Goal: Transaction & Acquisition: Purchase product/service

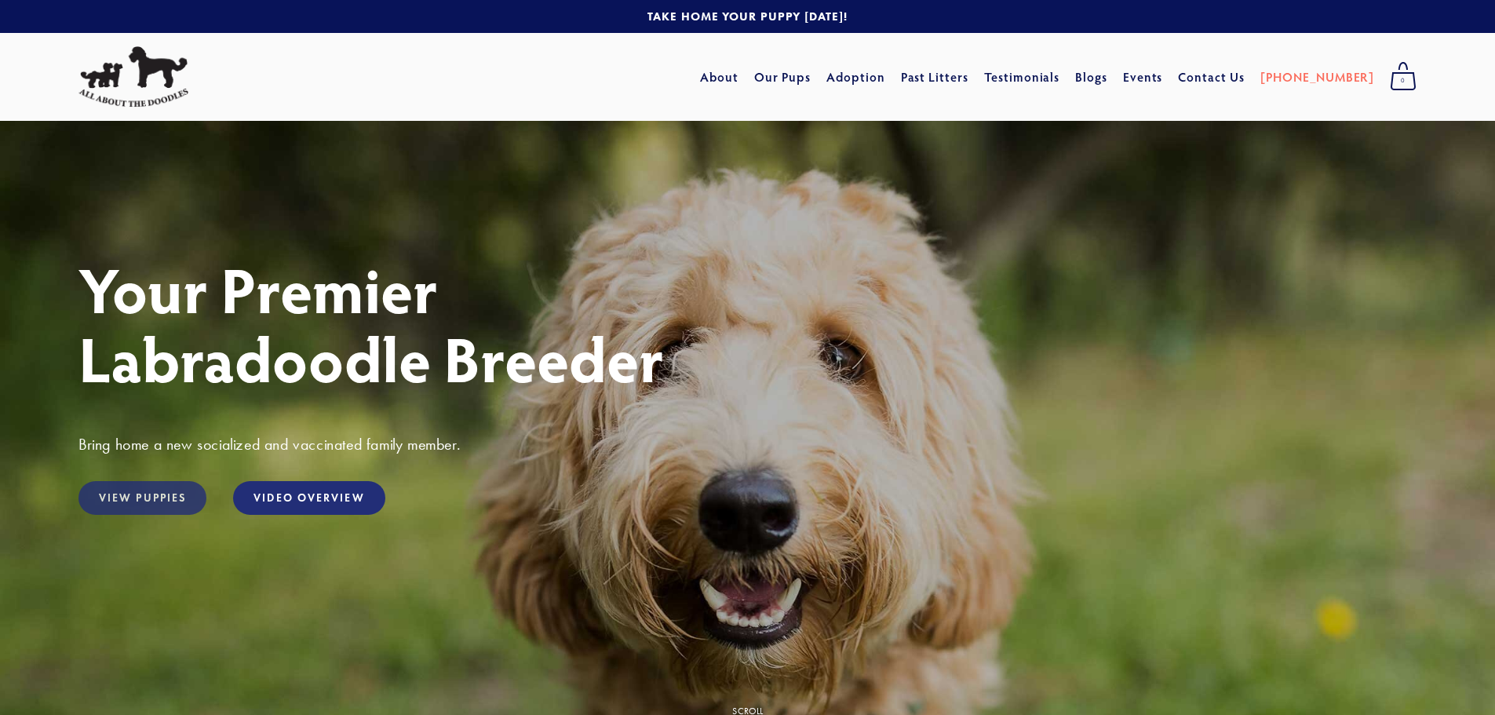
click at [136, 494] on link "View Puppies" at bounding box center [142, 498] width 128 height 34
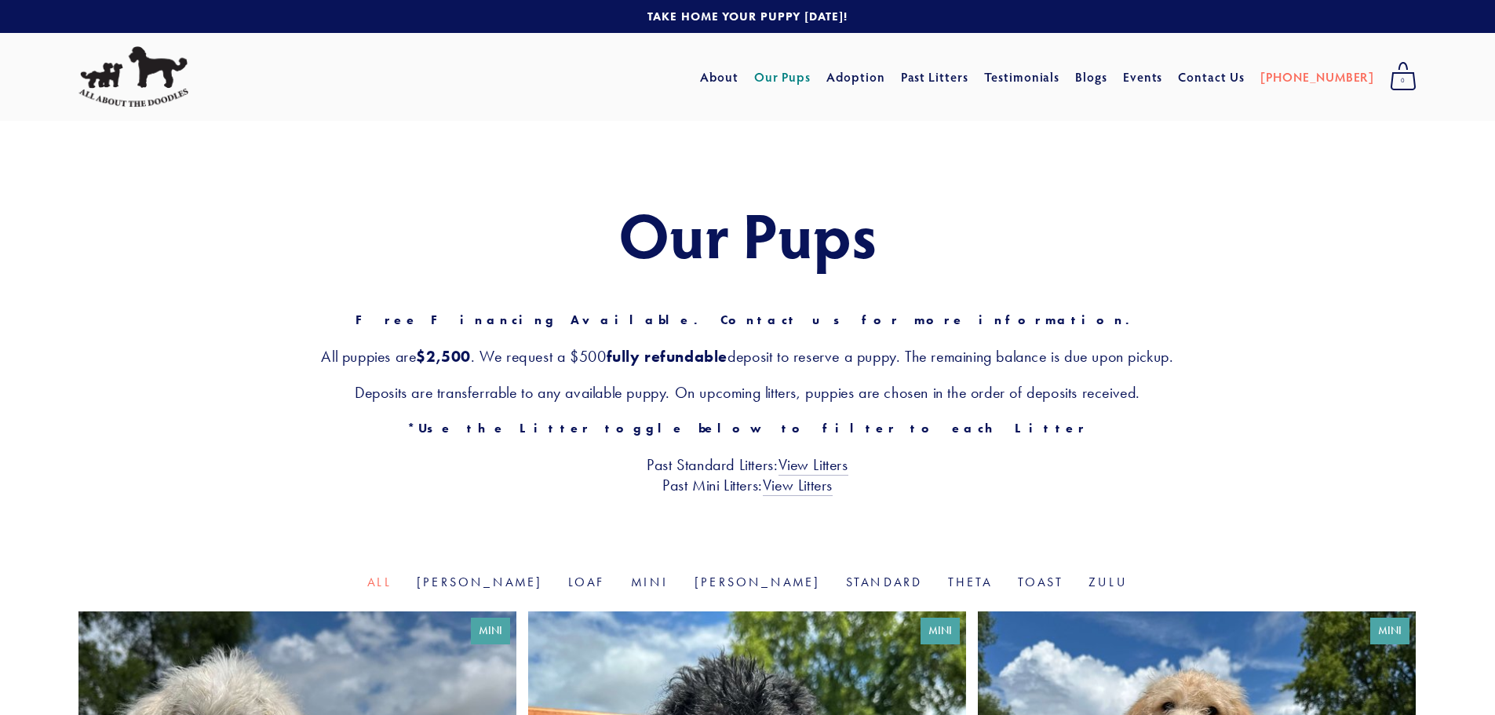
click at [1107, 506] on div "Our Pups Free Financing Available. Contact us for more information. All puppies…" at bounding box center [747, 347] width 1495 height 453
click at [1118, 509] on div "Our Pups Free Financing Available. Contact us for more information. All puppies…" at bounding box center [747, 347] width 1495 height 453
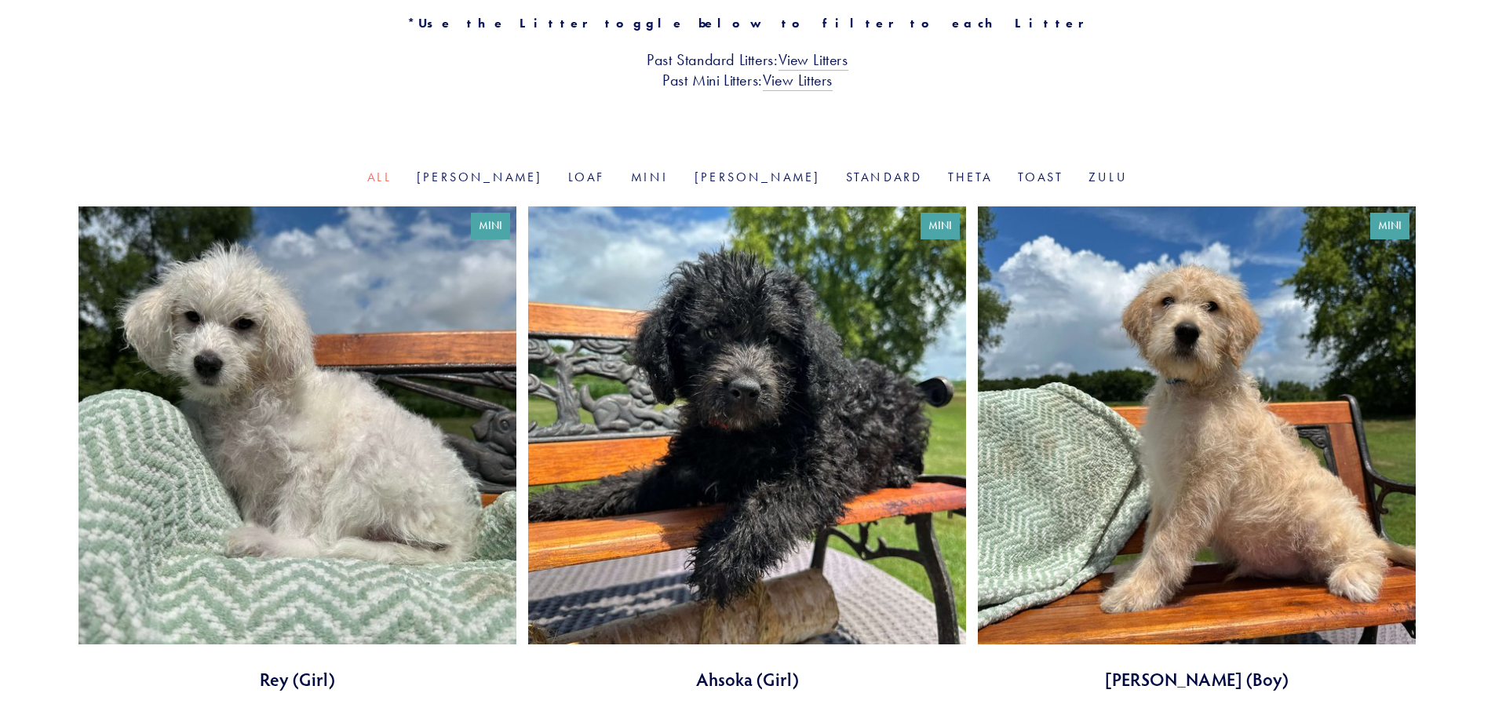
scroll to position [471, 0]
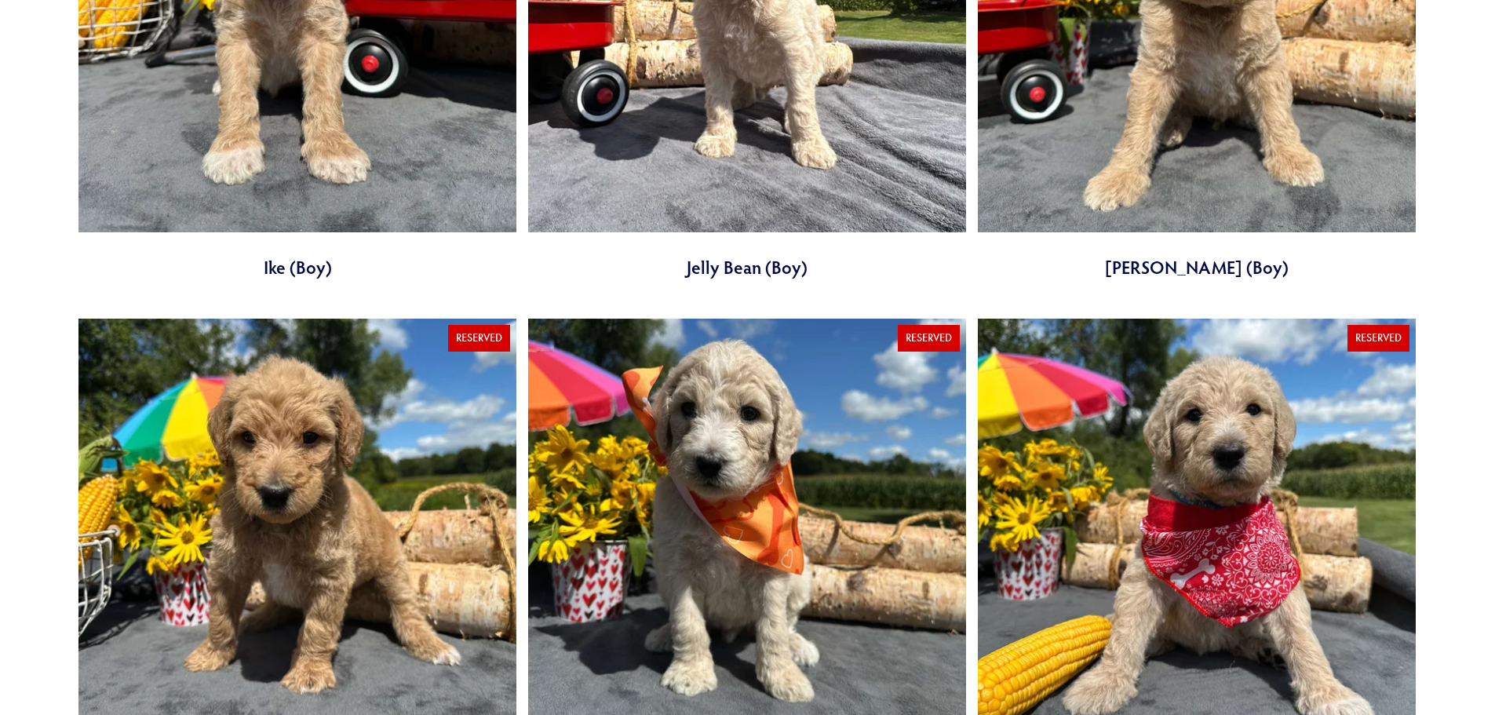
scroll to position [2119, 0]
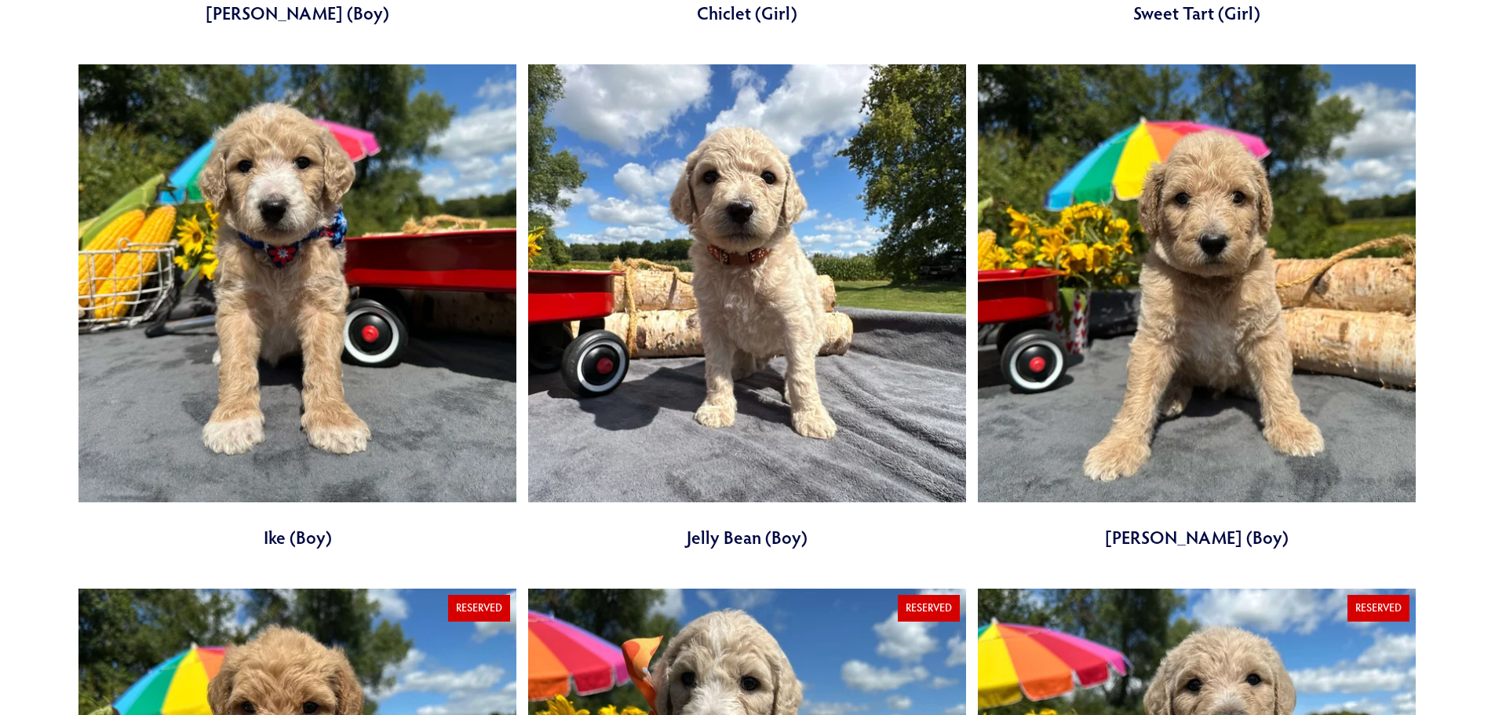
click at [1180, 297] on link at bounding box center [1197, 306] width 438 height 485
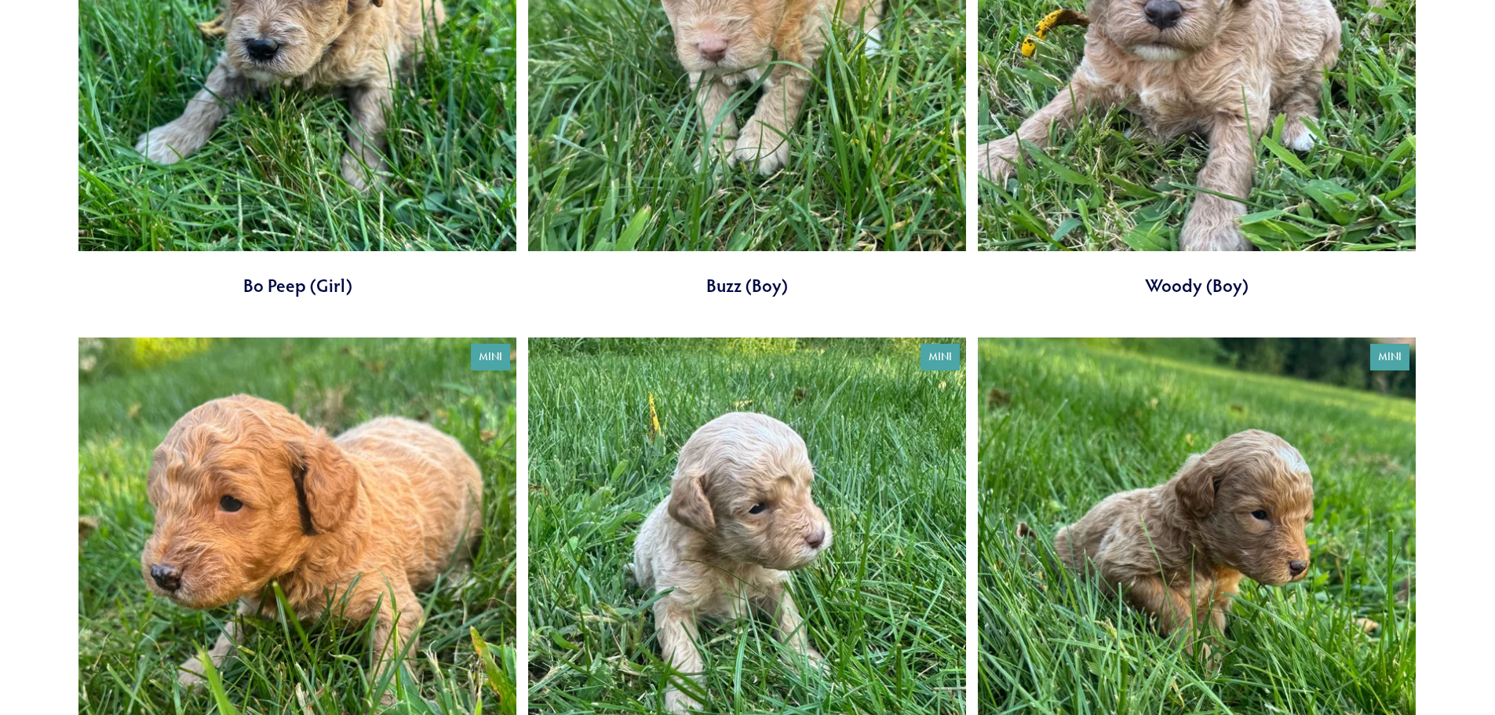
scroll to position [3218, 0]
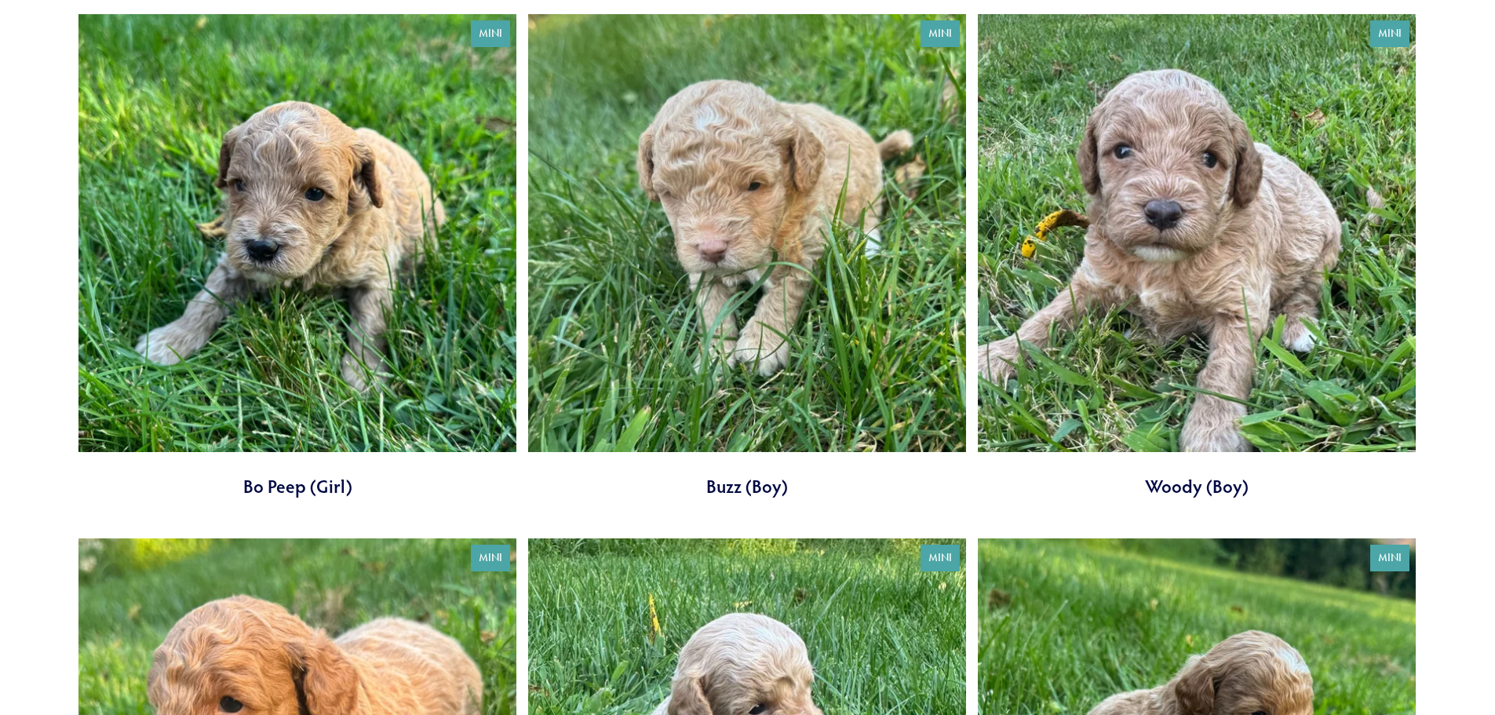
click at [1074, 337] on link at bounding box center [1197, 256] width 438 height 485
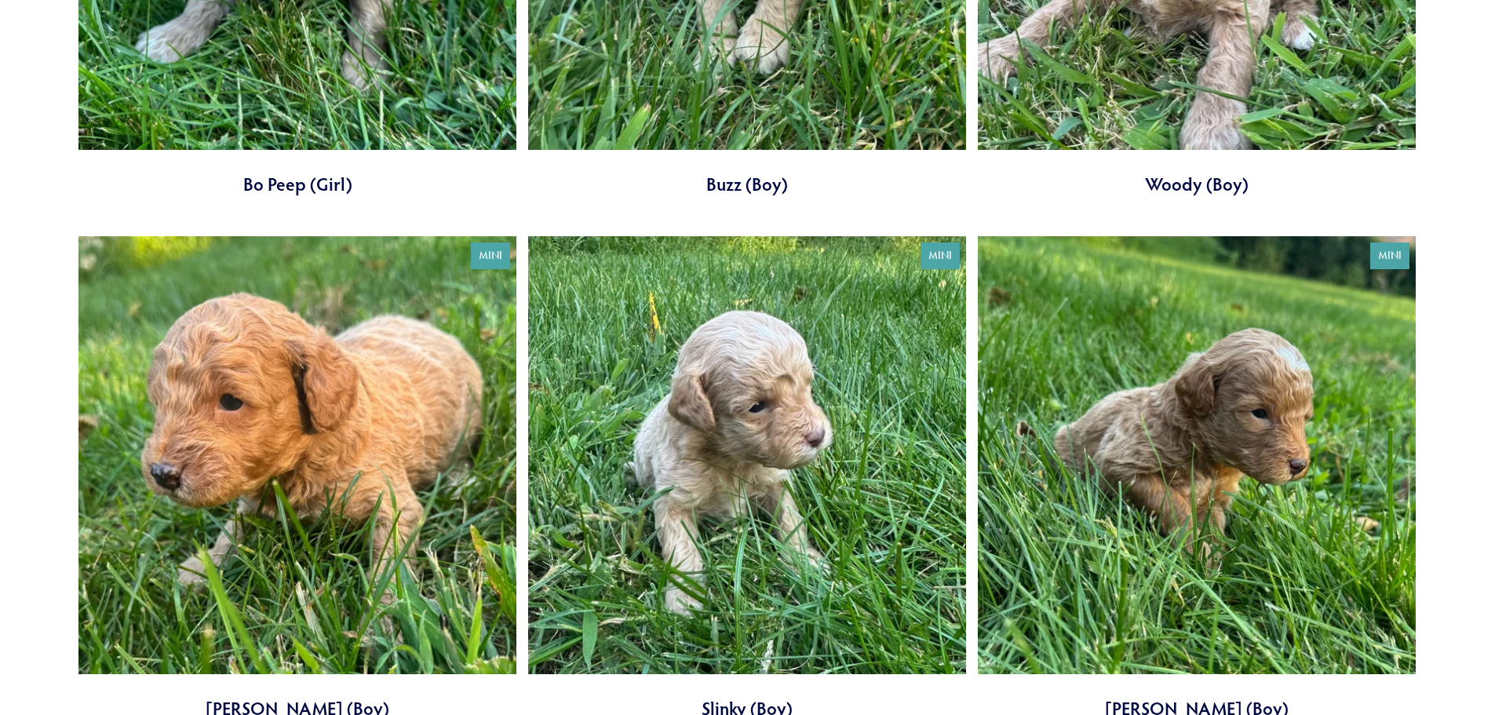
scroll to position [3296, 0]
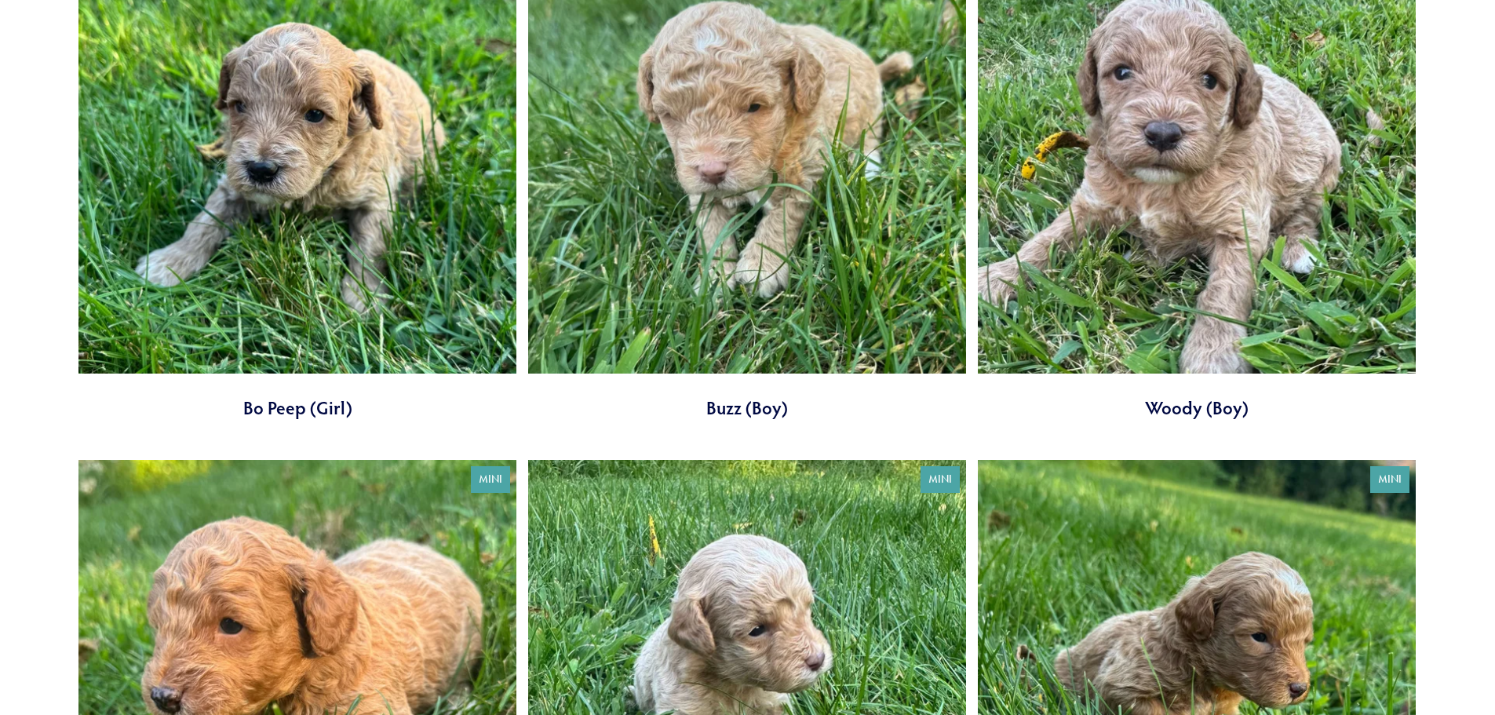
click at [1132, 259] on link at bounding box center [1197, 178] width 438 height 485
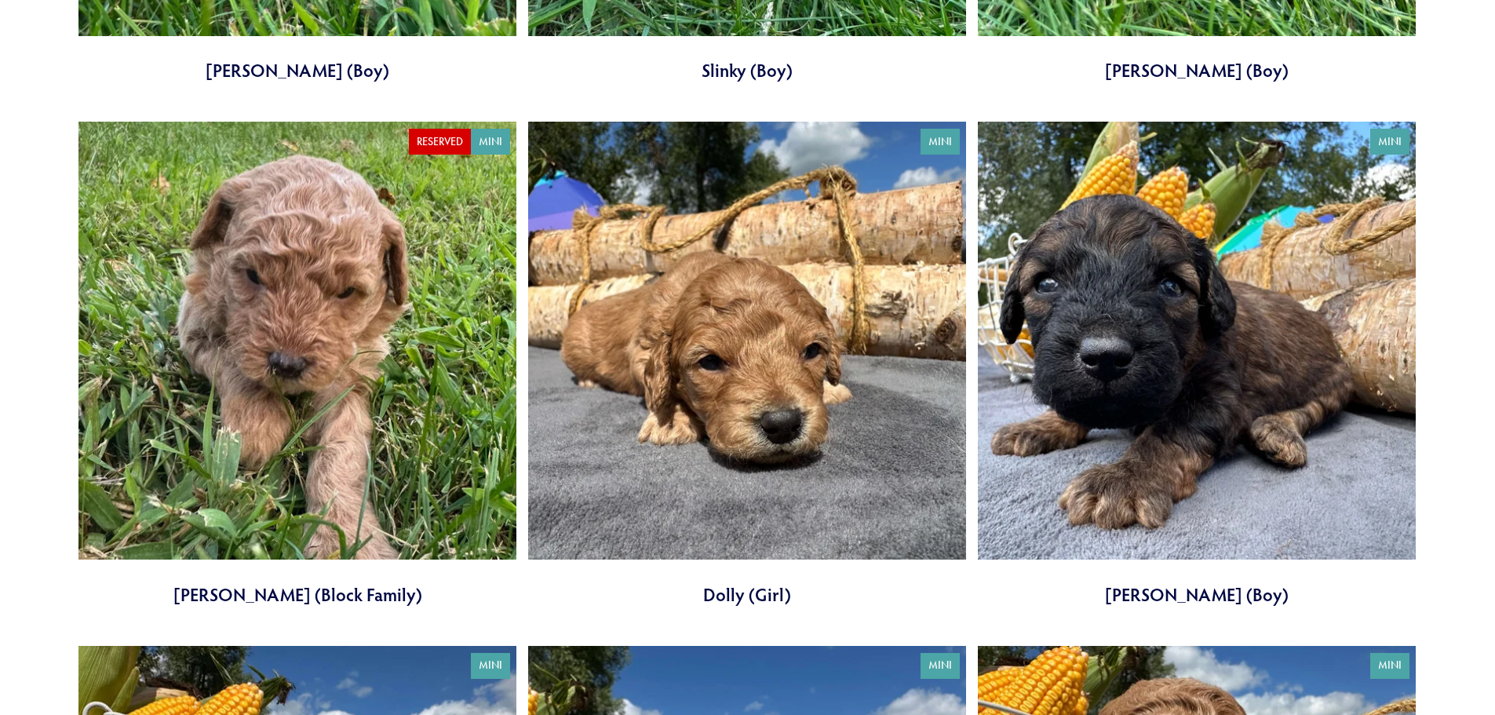
scroll to position [4159, 0]
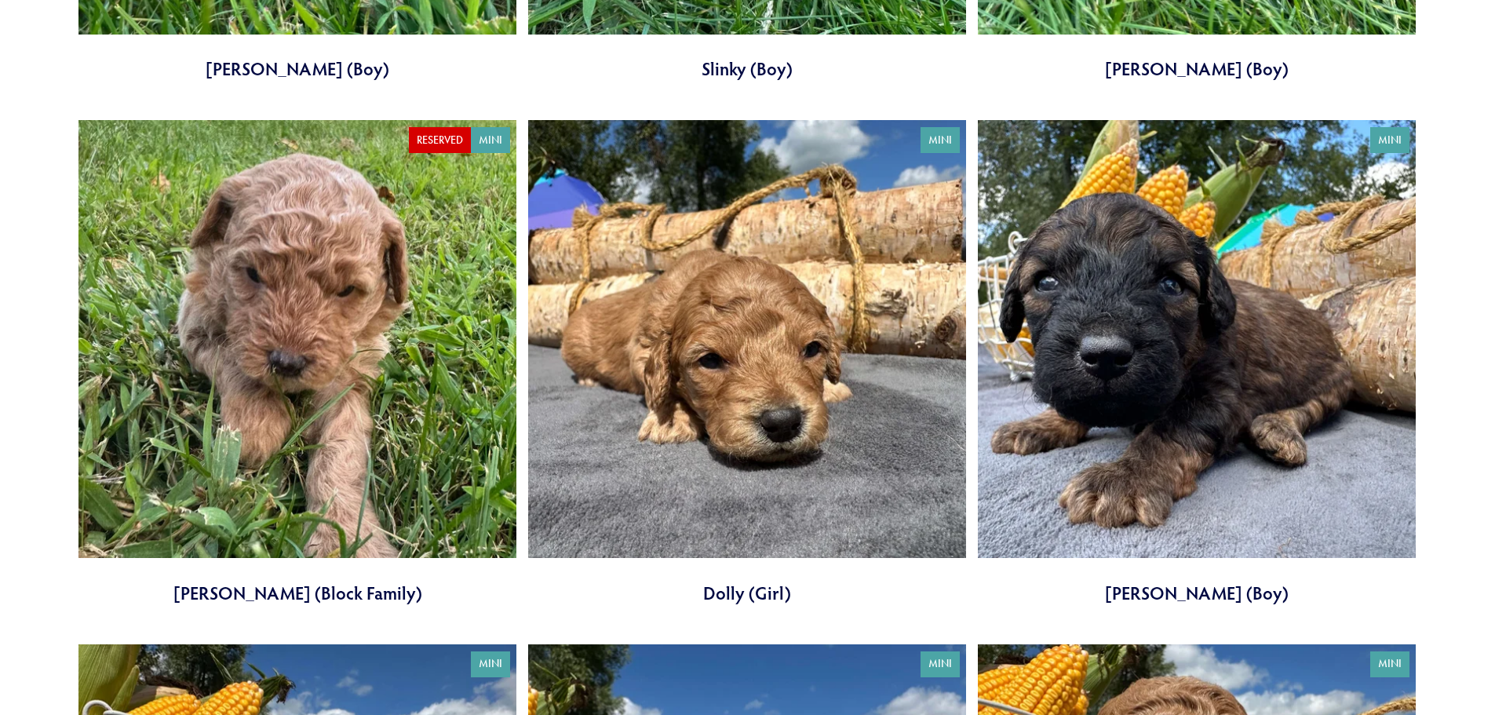
click at [823, 432] on link at bounding box center [747, 362] width 438 height 485
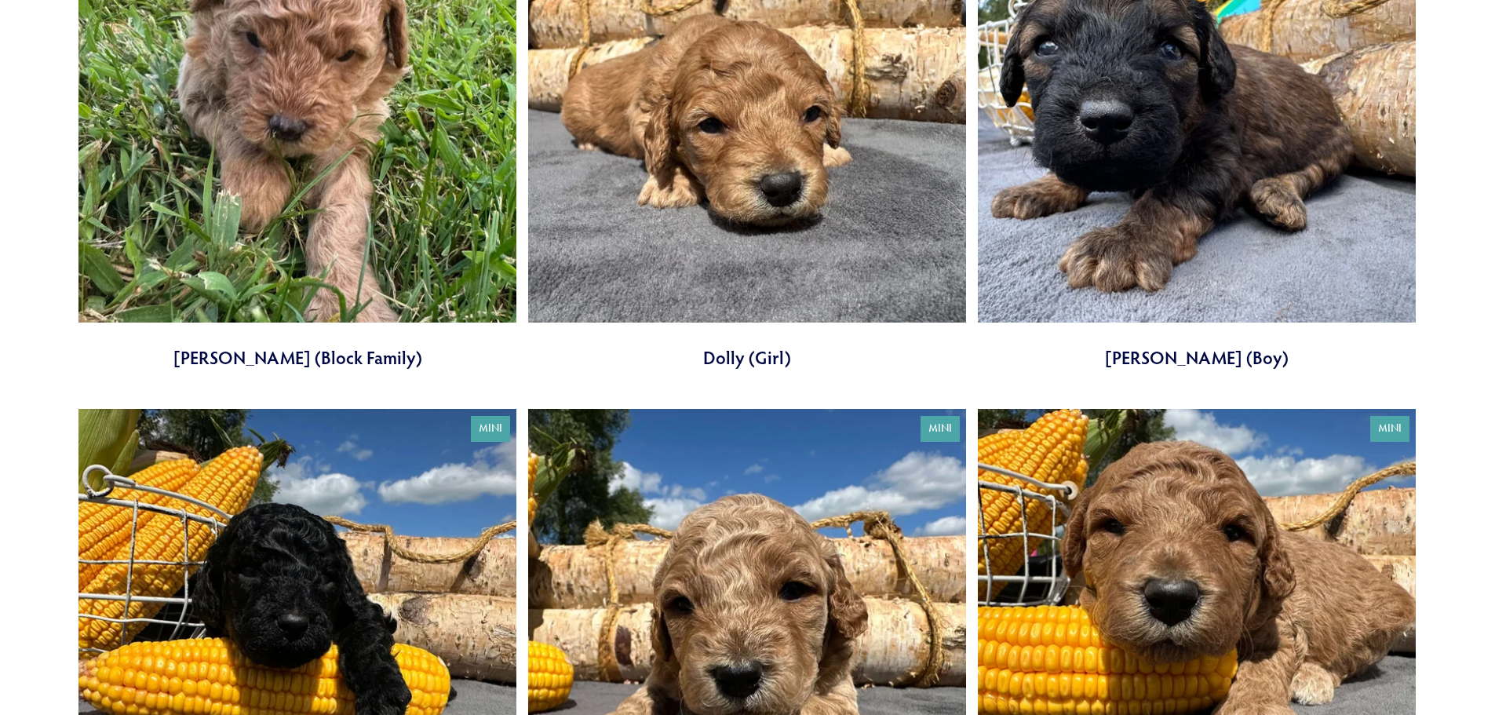
scroll to position [4316, 0]
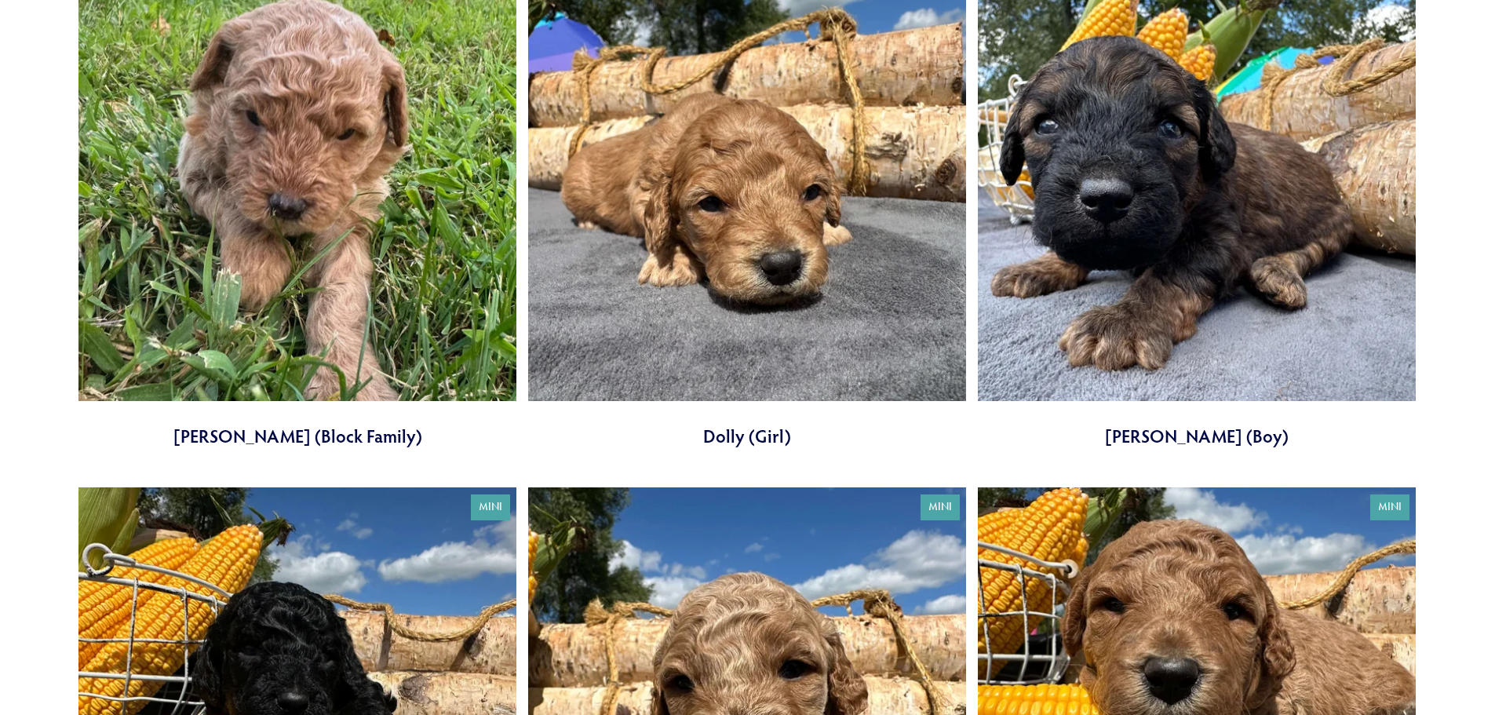
click at [1214, 249] on link at bounding box center [1197, 205] width 438 height 485
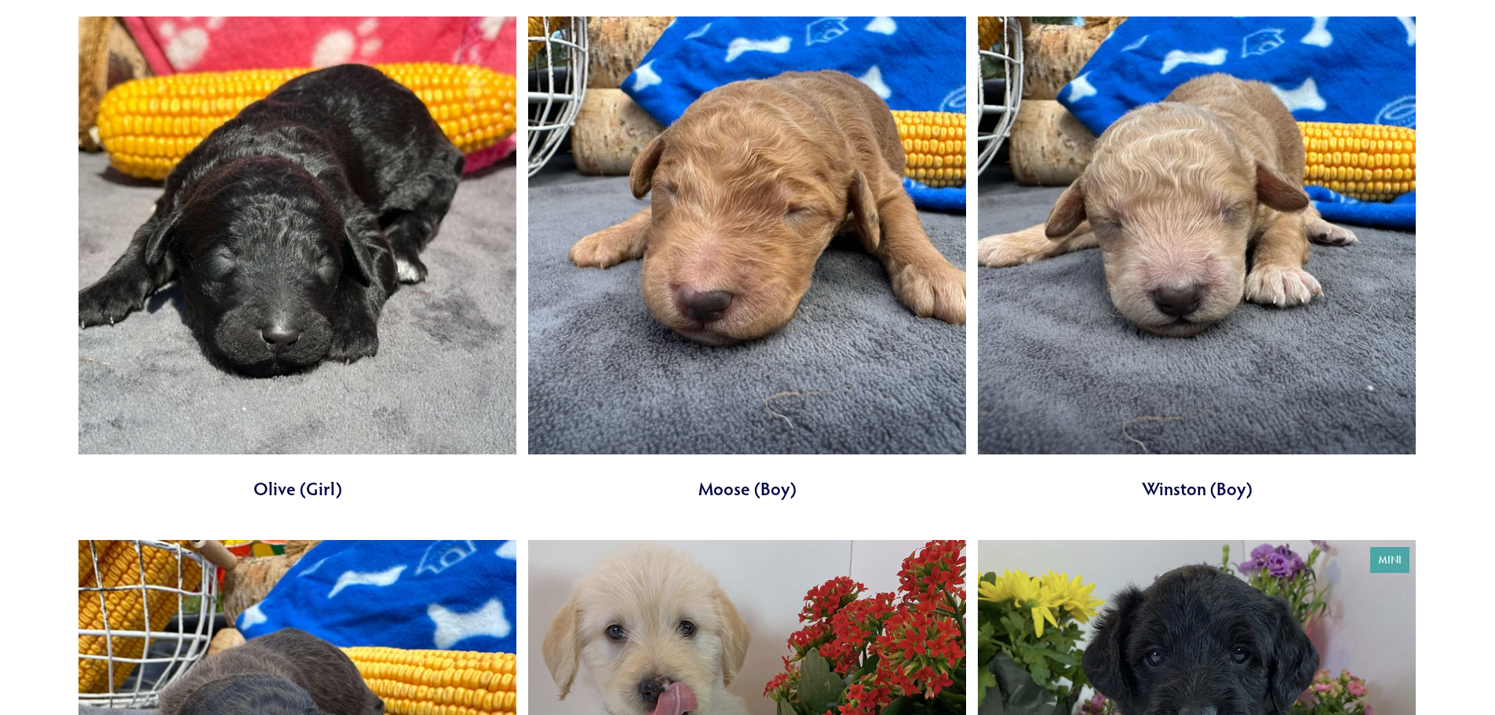
scroll to position [6278, 0]
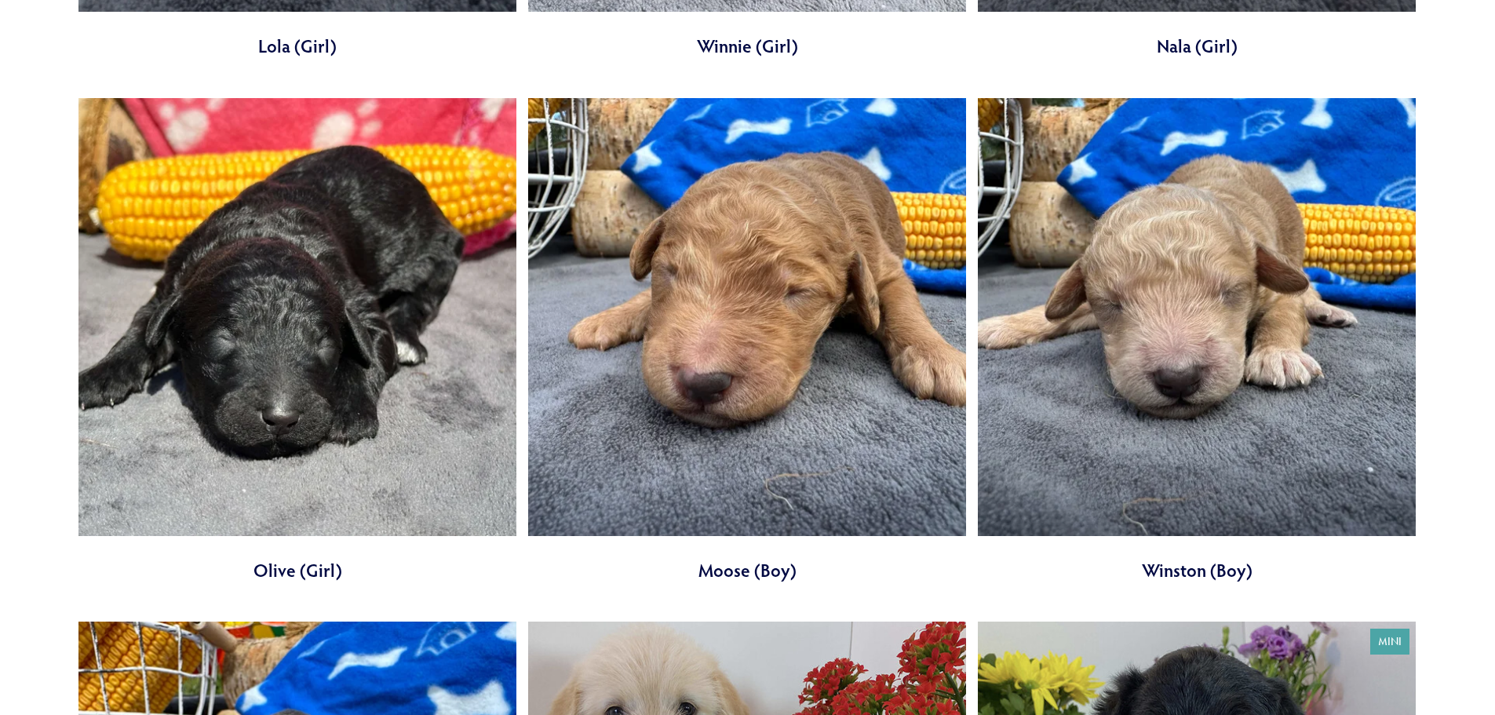
click at [714, 360] on link at bounding box center [747, 340] width 438 height 485
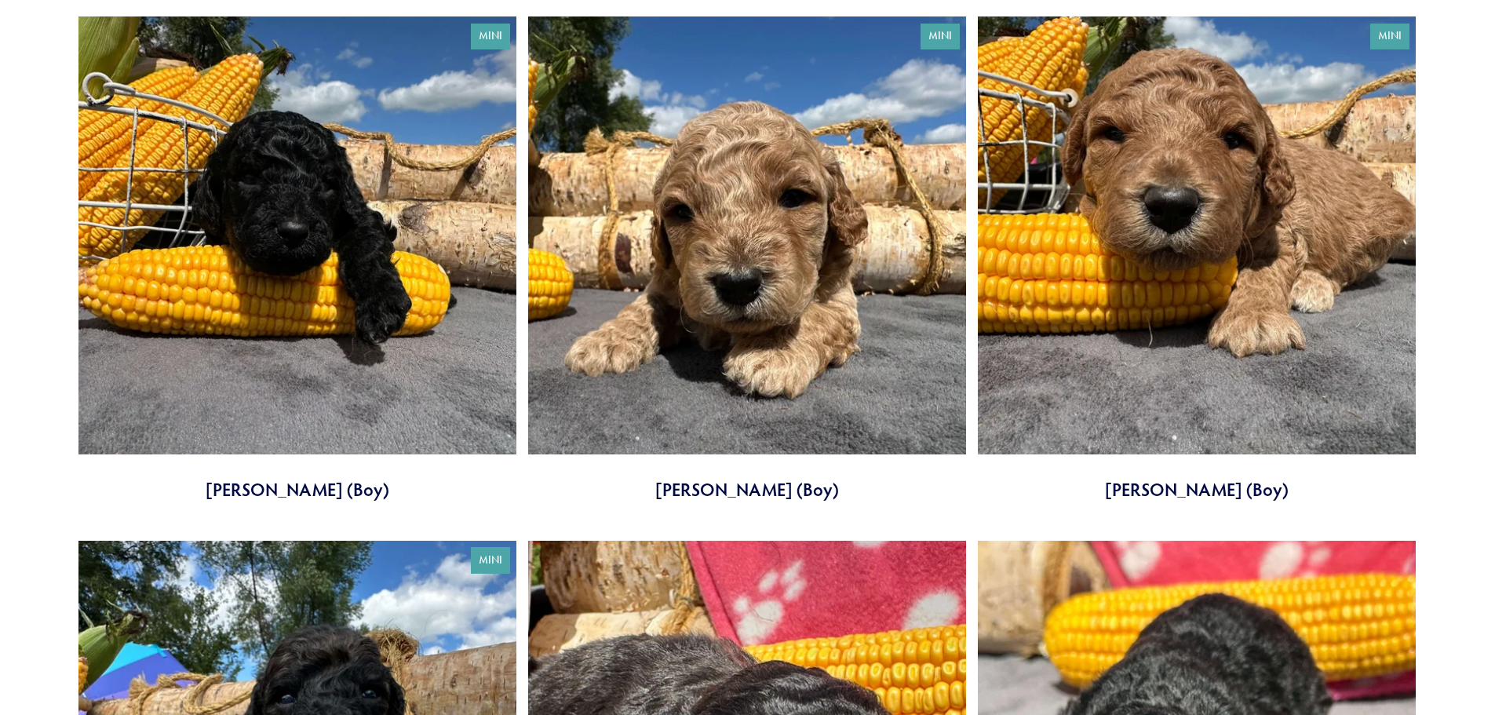
scroll to position [4709, 0]
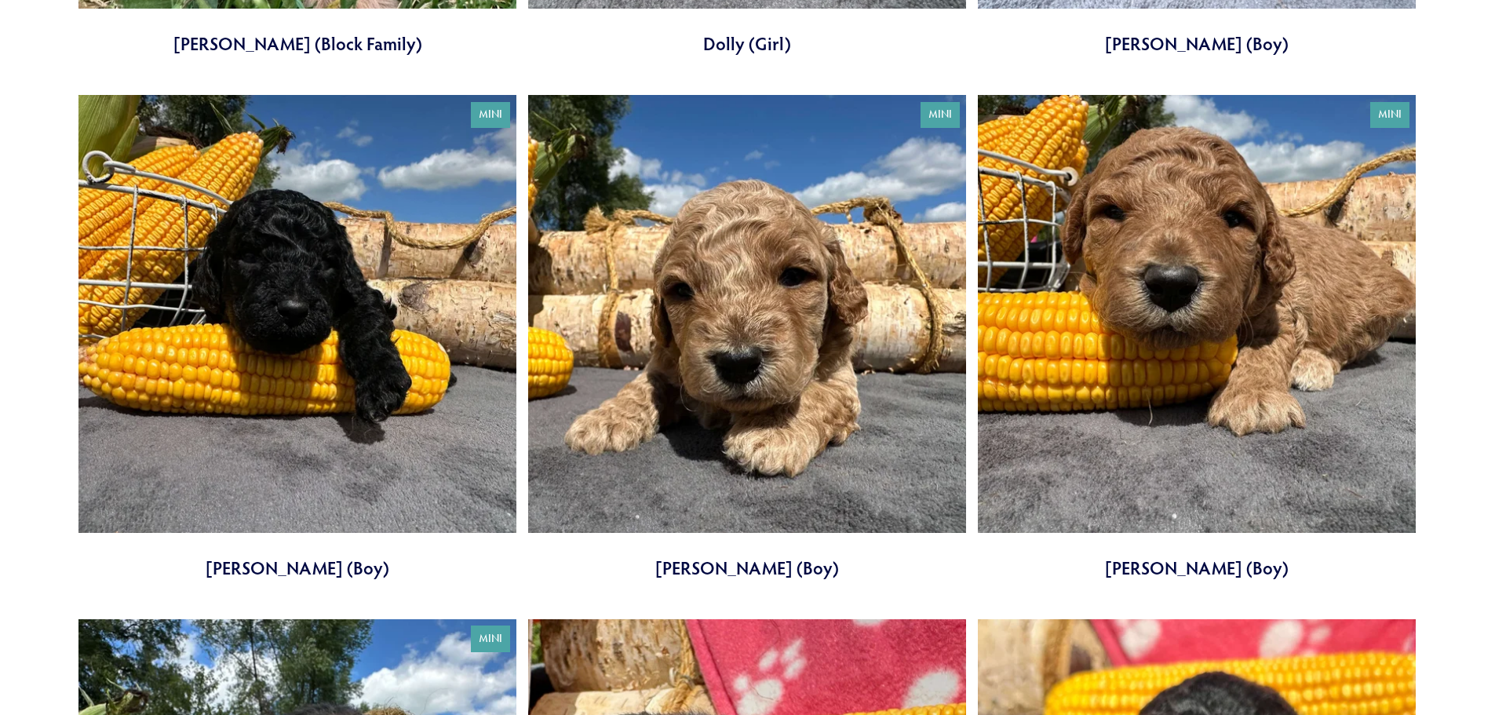
click at [1209, 339] on link at bounding box center [1197, 337] width 438 height 485
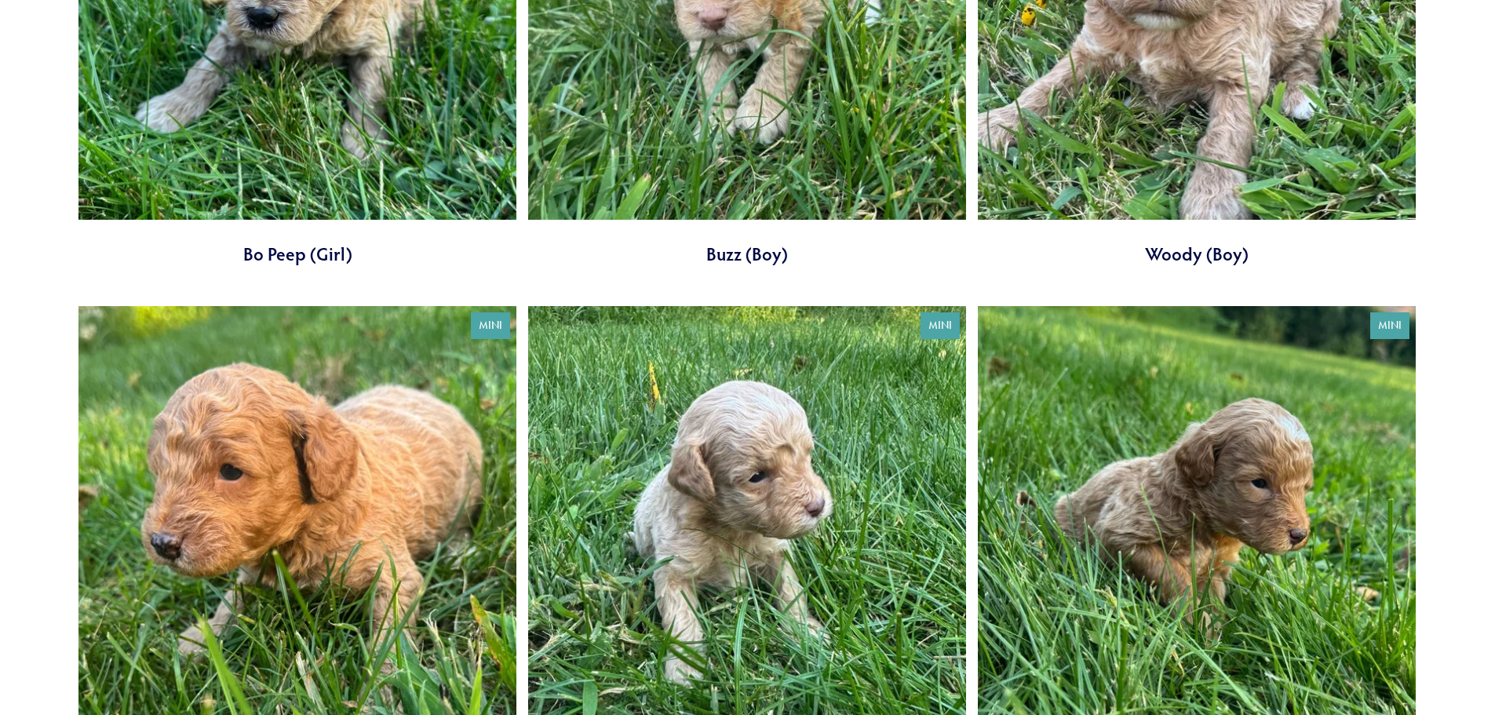
scroll to position [3296, 0]
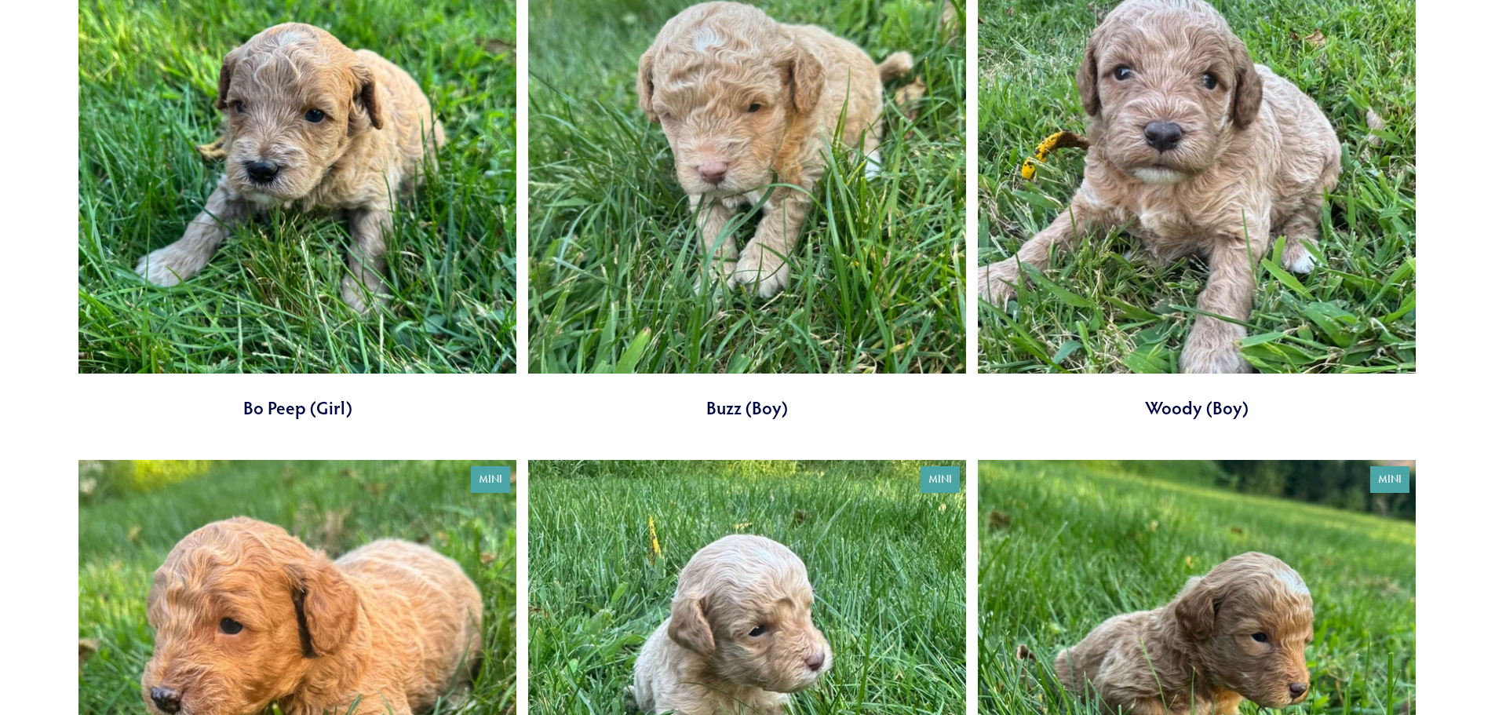
click at [1184, 172] on link at bounding box center [1197, 178] width 438 height 485
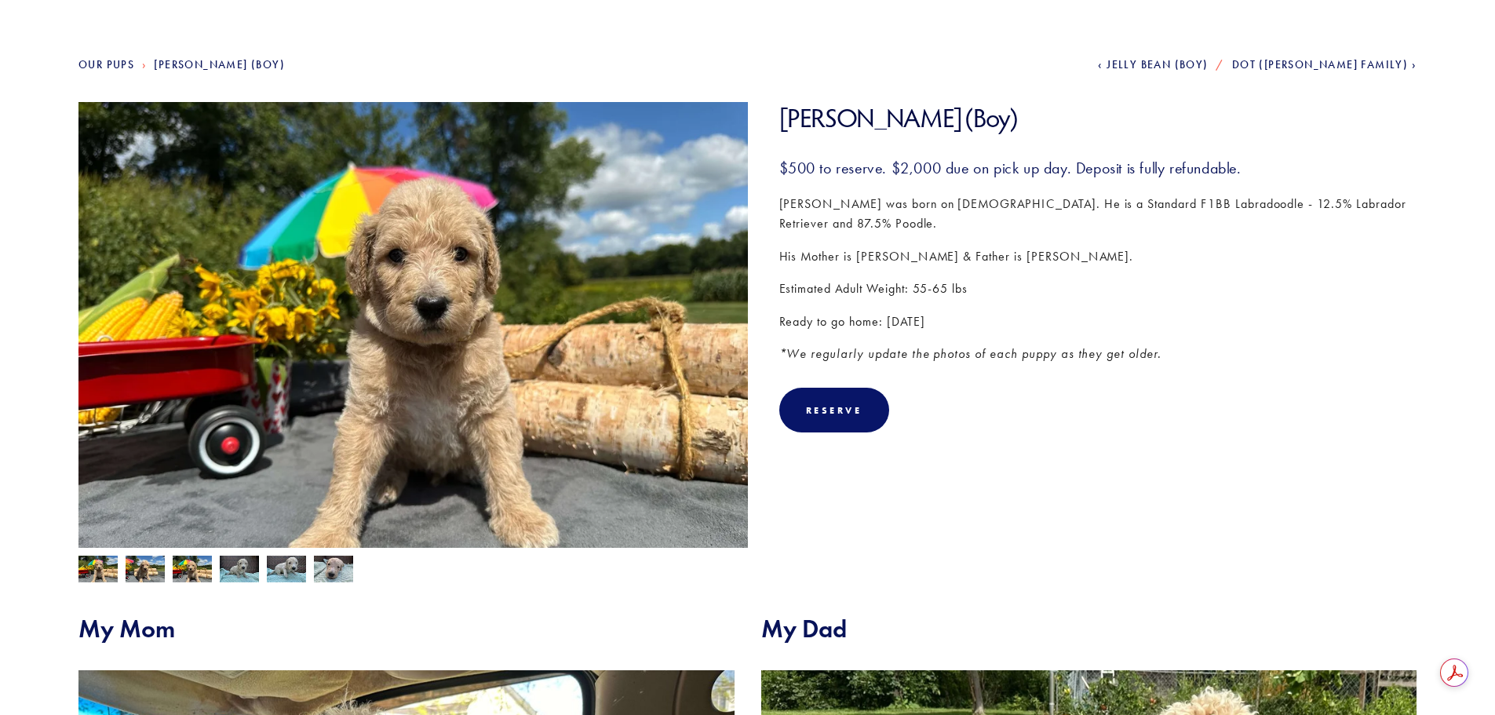
scroll to position [157, 0]
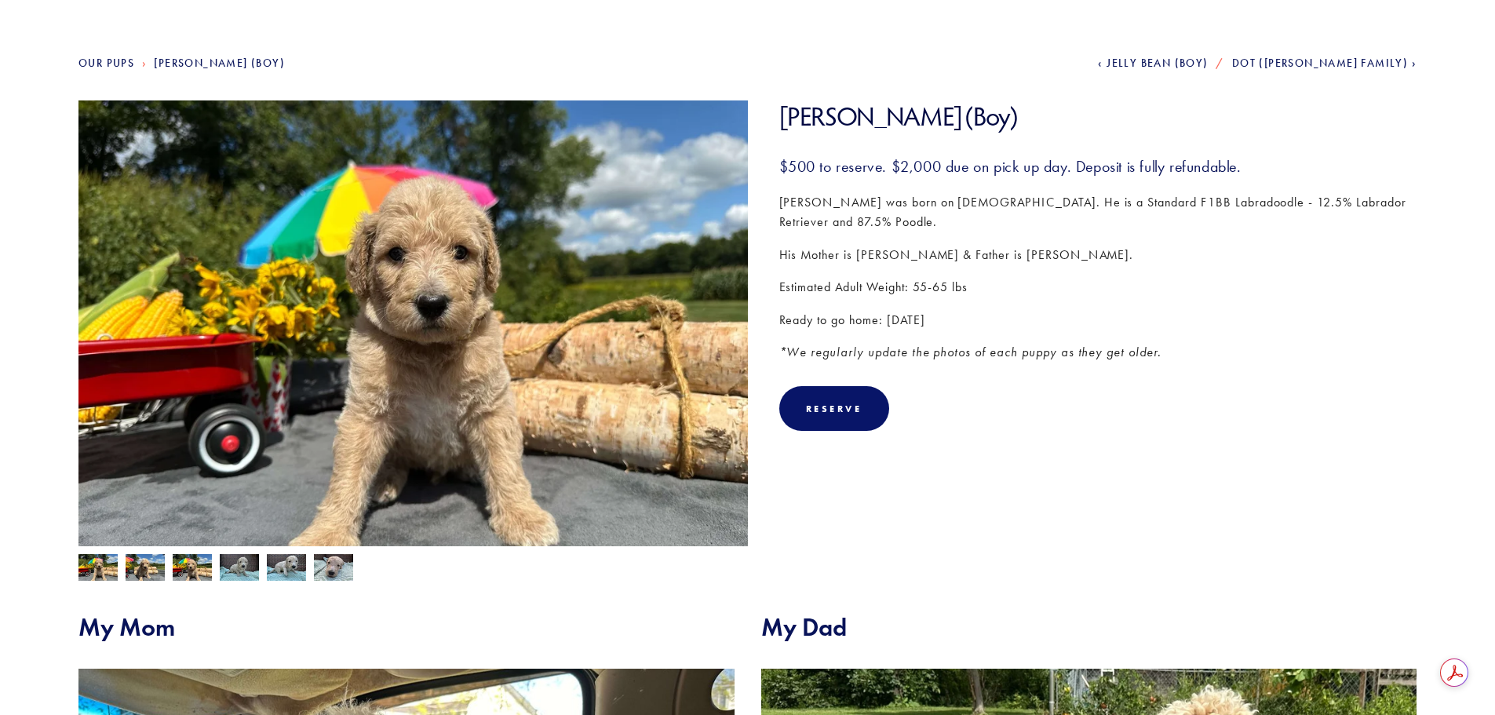
click at [136, 563] on img at bounding box center [145, 569] width 39 height 30
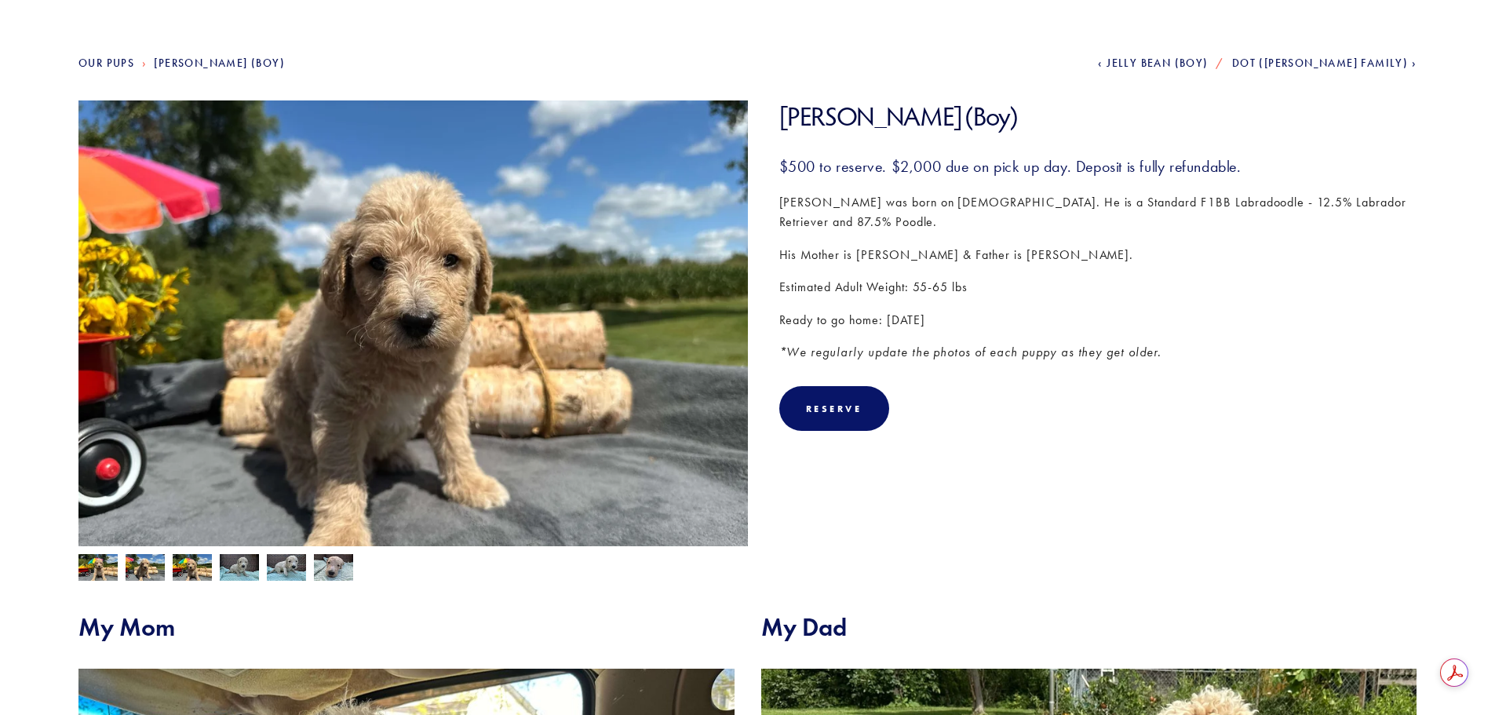
click at [199, 567] on img at bounding box center [192, 569] width 39 height 30
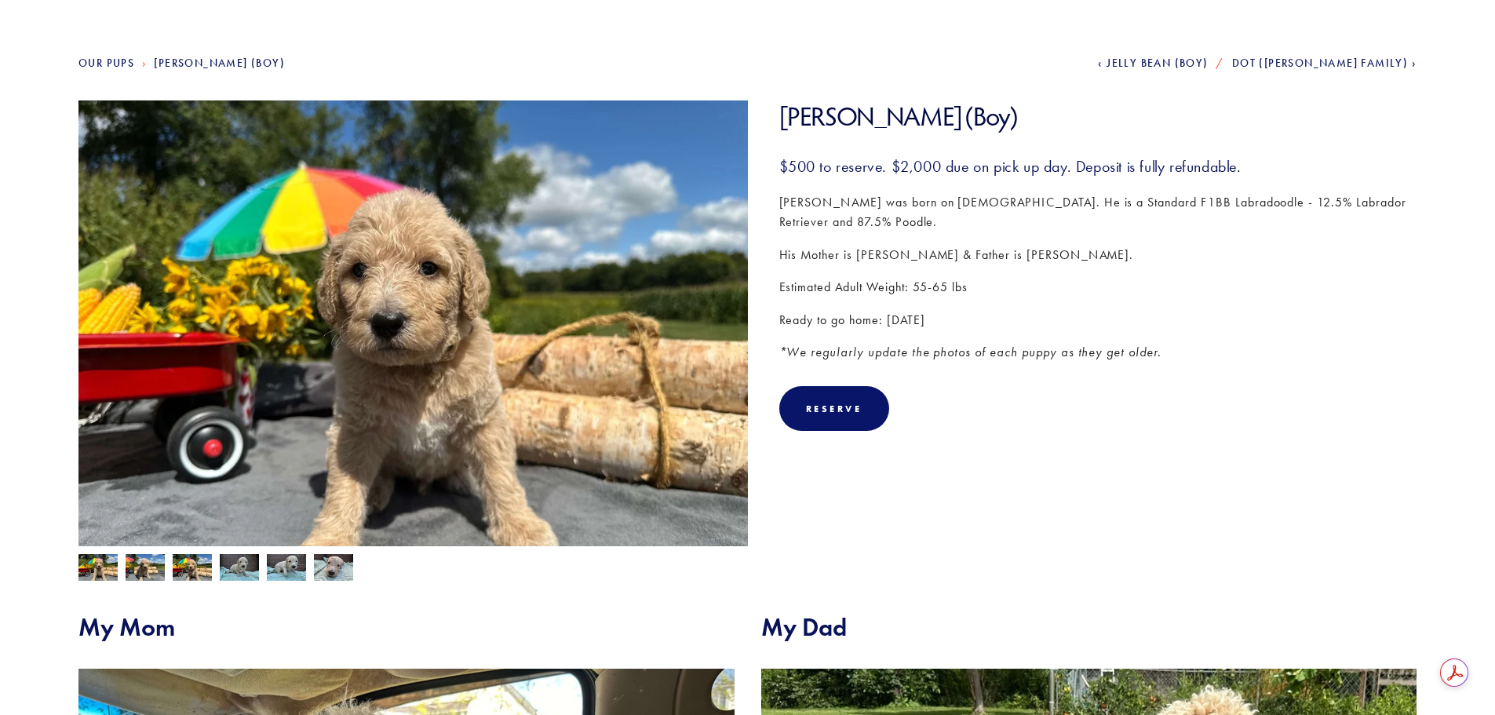
click at [146, 567] on img at bounding box center [145, 569] width 39 height 30
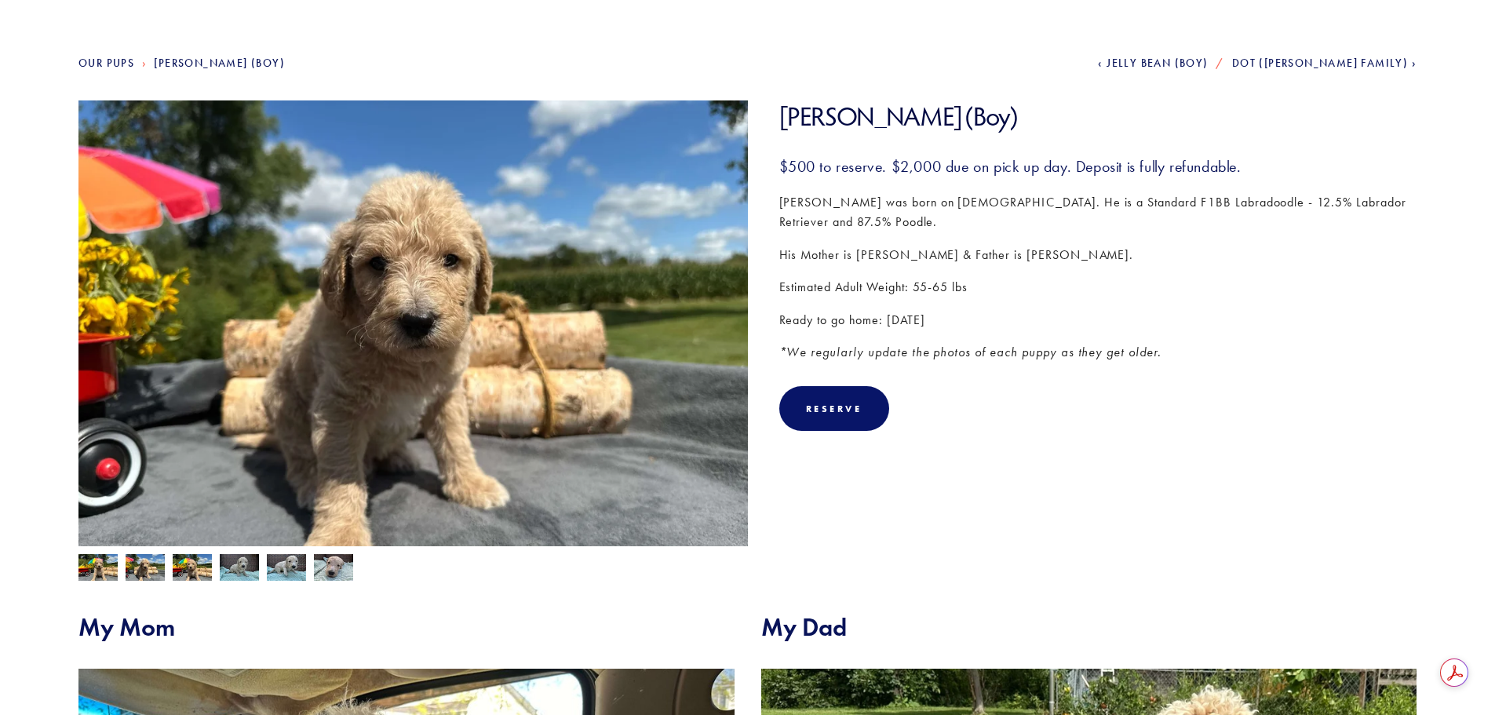
click at [63, 570] on section "Our Pups Mike (Boy) Previous Jelly Bean (Boy) Next Dot (Pyle Family) Mike (Boy)…" at bounding box center [747, 616] width 1495 height 1304
click at [86, 571] on img at bounding box center [97, 569] width 39 height 30
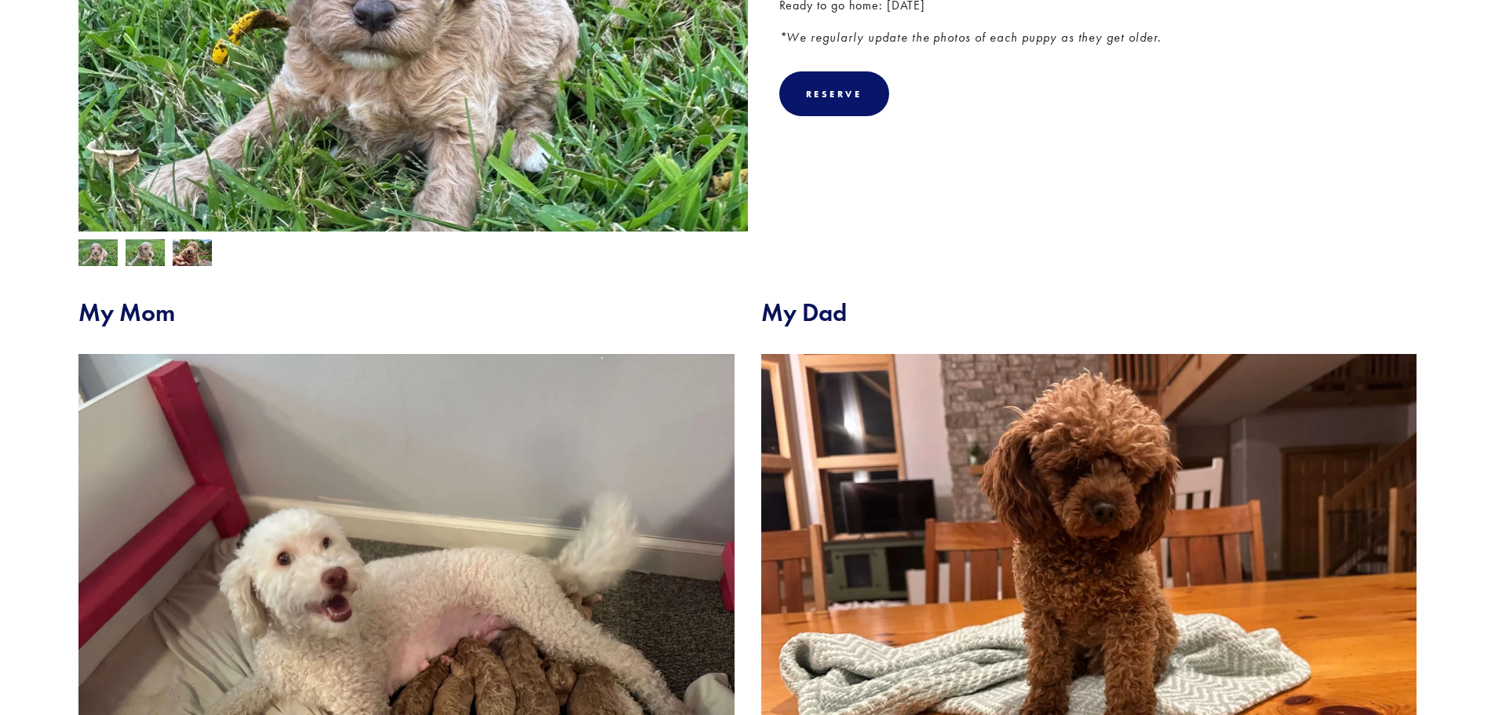
scroll to position [157, 0]
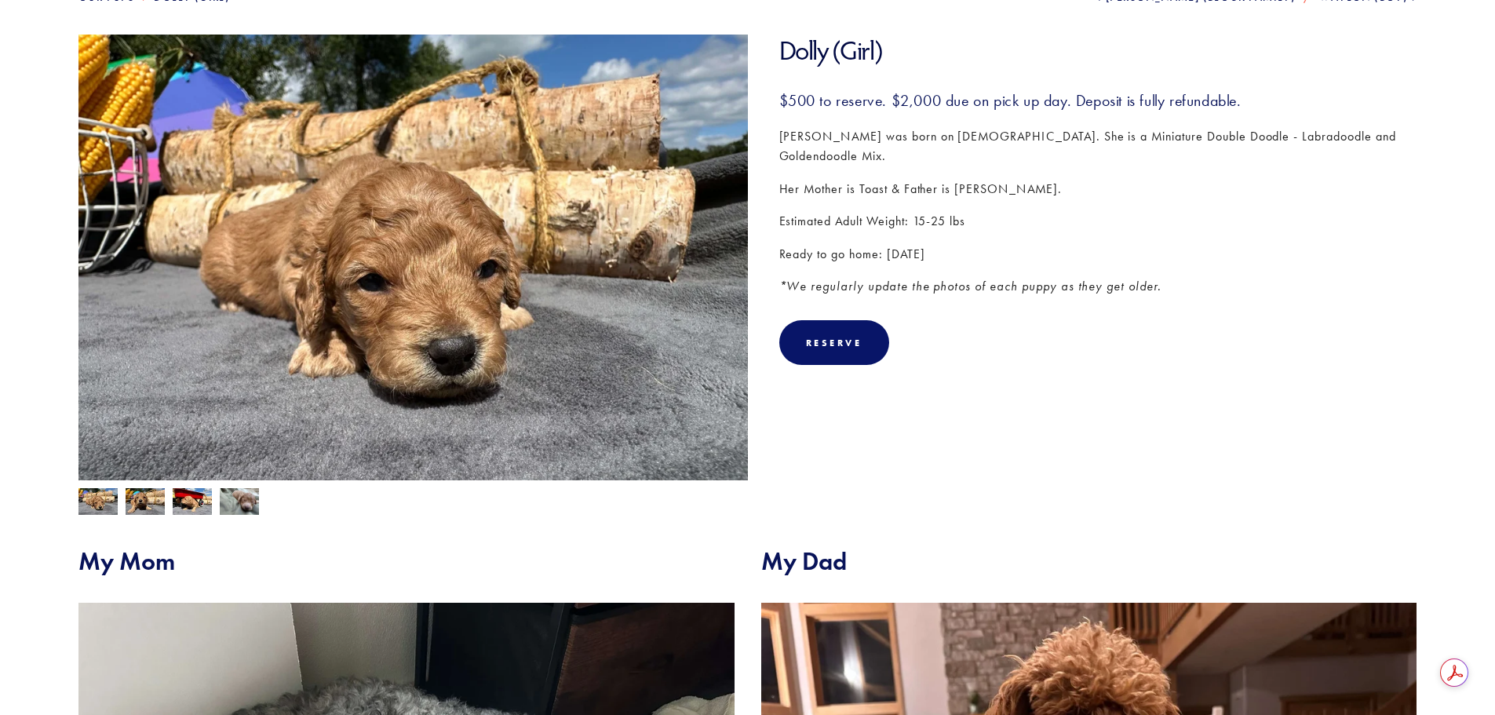
scroll to position [235, 0]
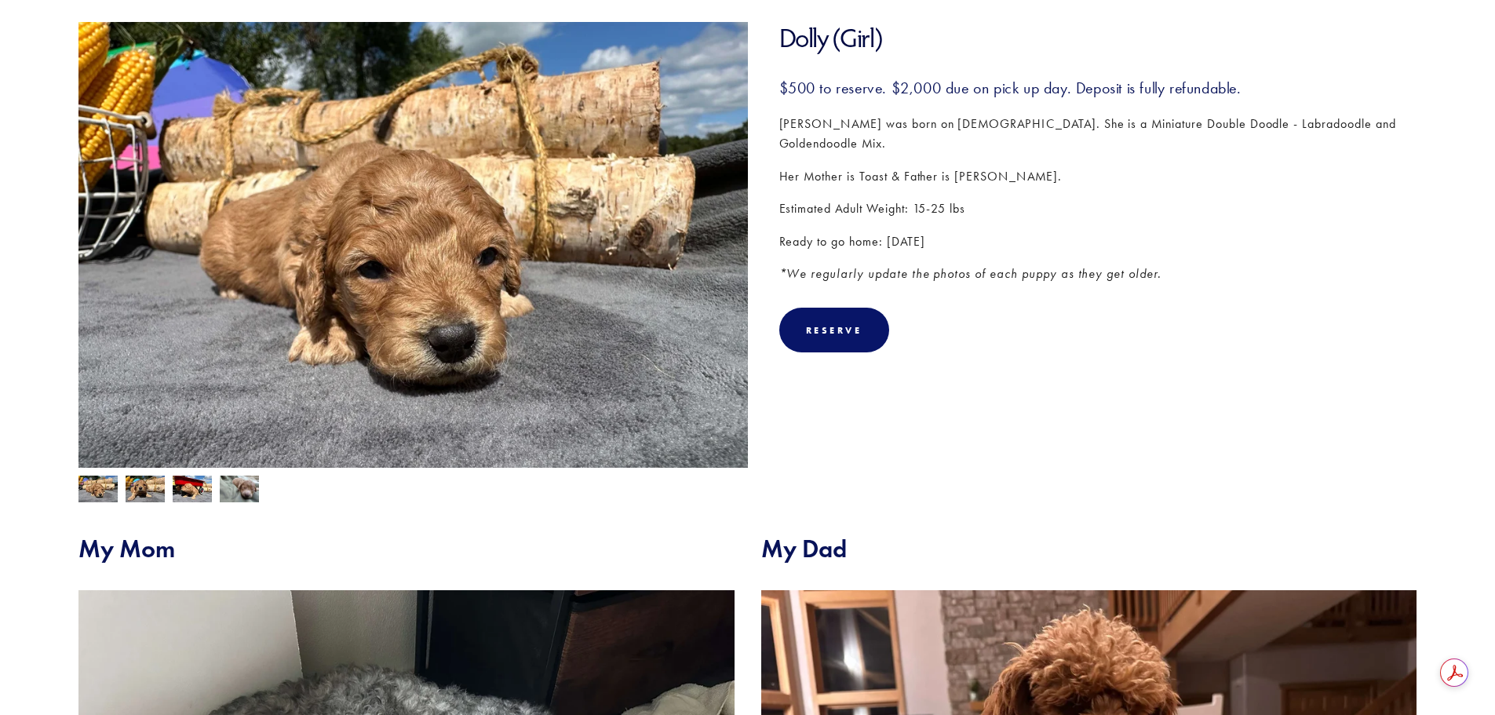
click at [144, 491] on img at bounding box center [145, 491] width 39 height 30
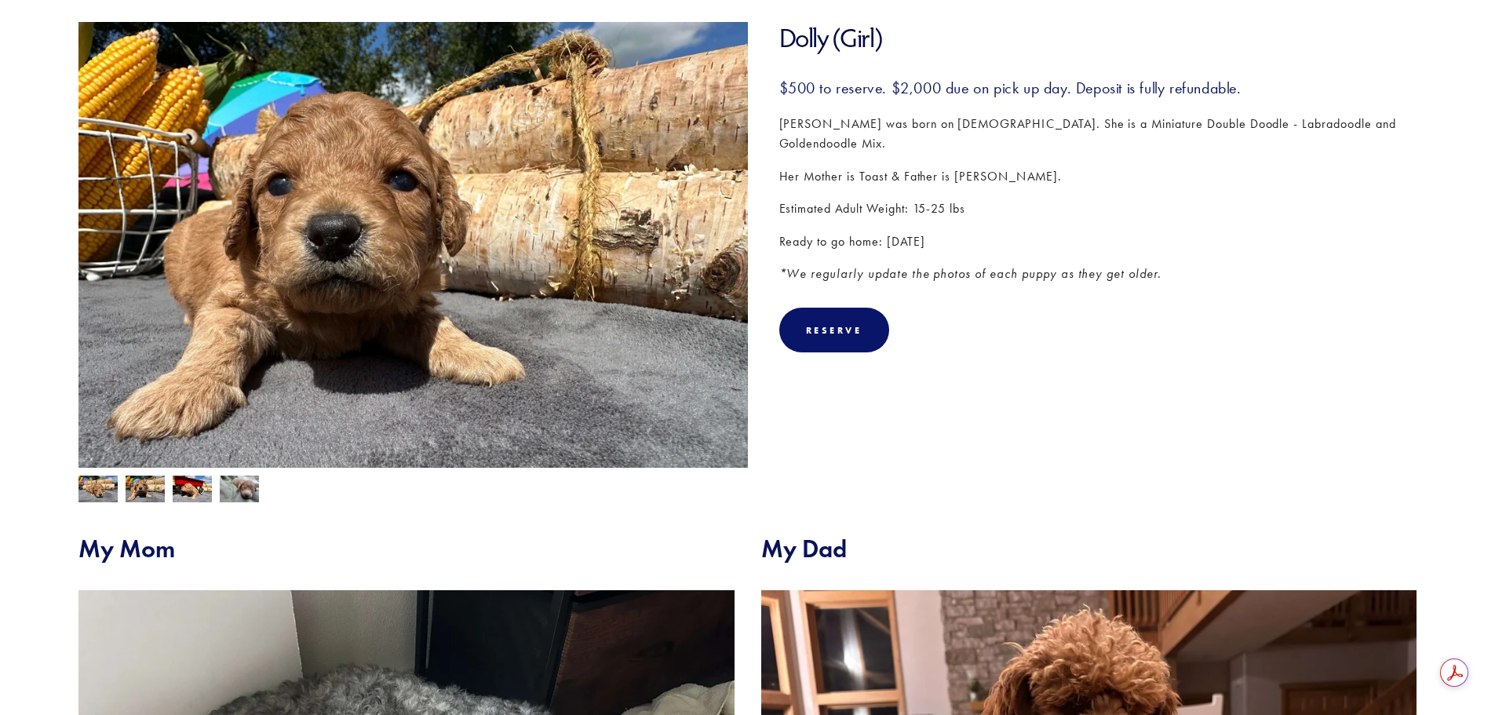
click at [206, 488] on img at bounding box center [192, 491] width 39 height 30
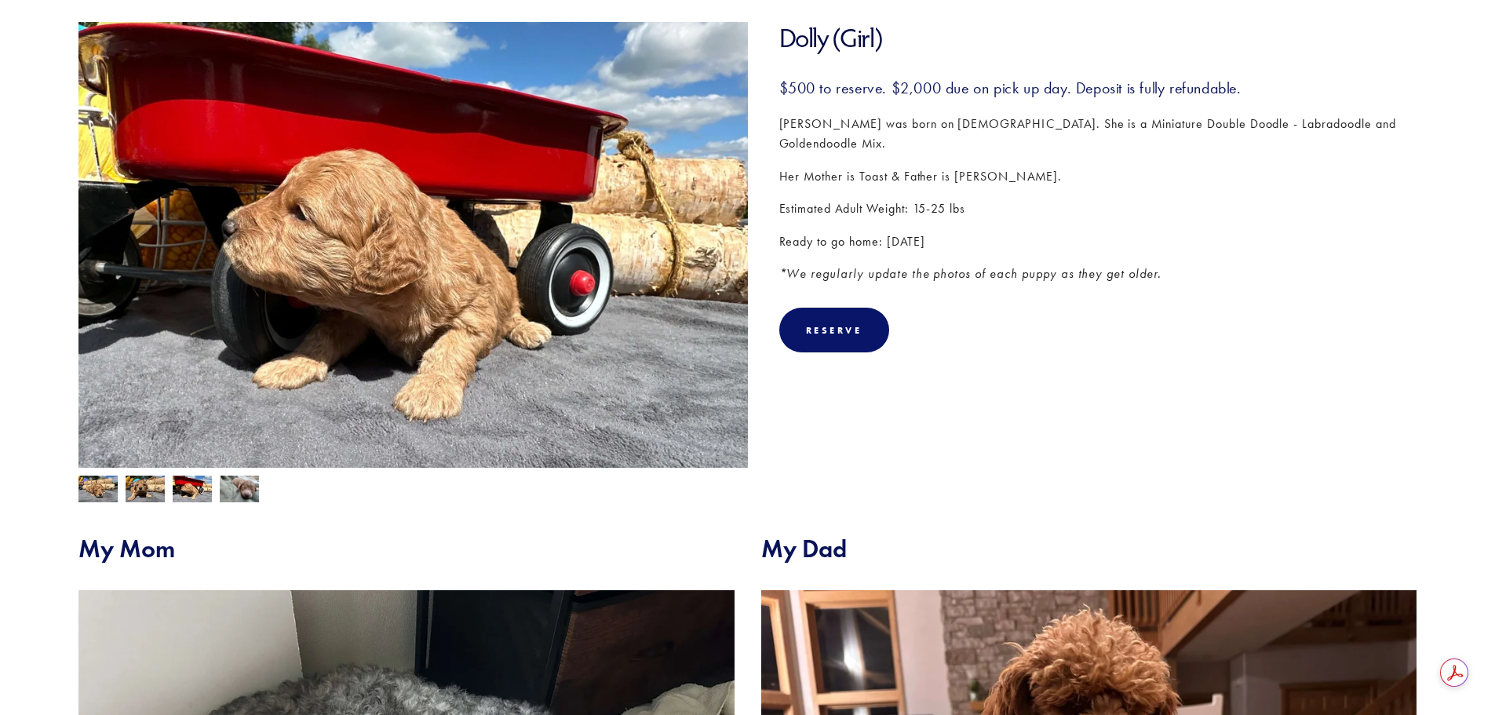
click at [98, 487] on img at bounding box center [97, 489] width 39 height 30
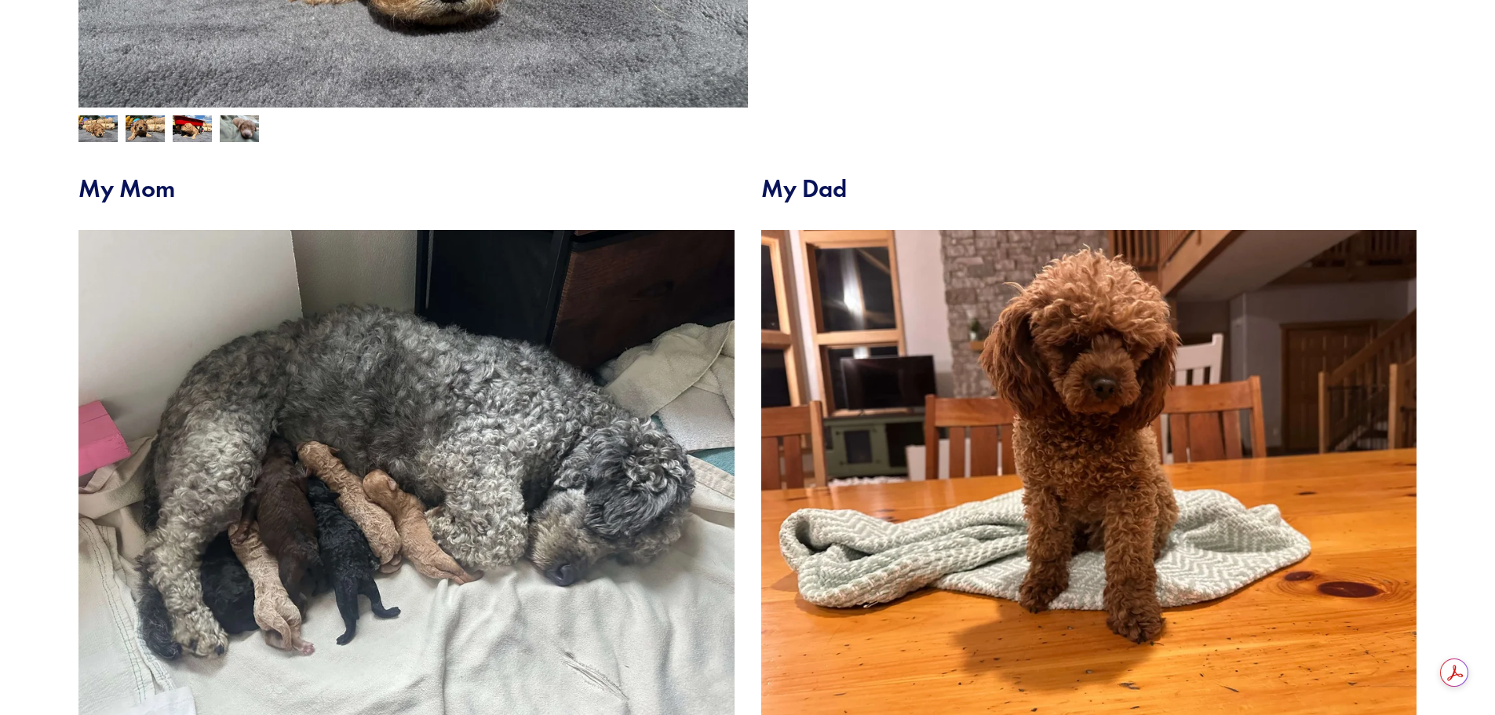
scroll to position [628, 0]
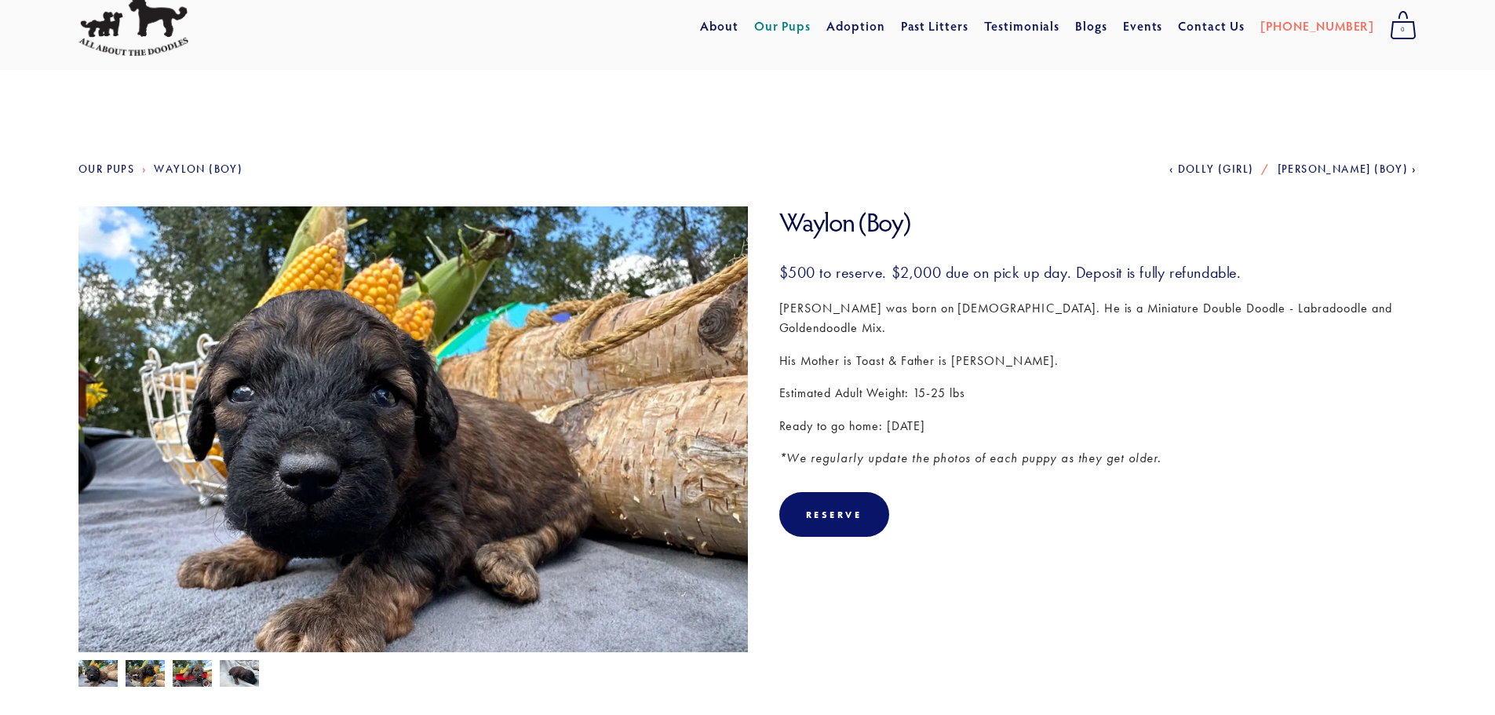
scroll to position [78, 0]
